Goal: Transaction & Acquisition: Purchase product/service

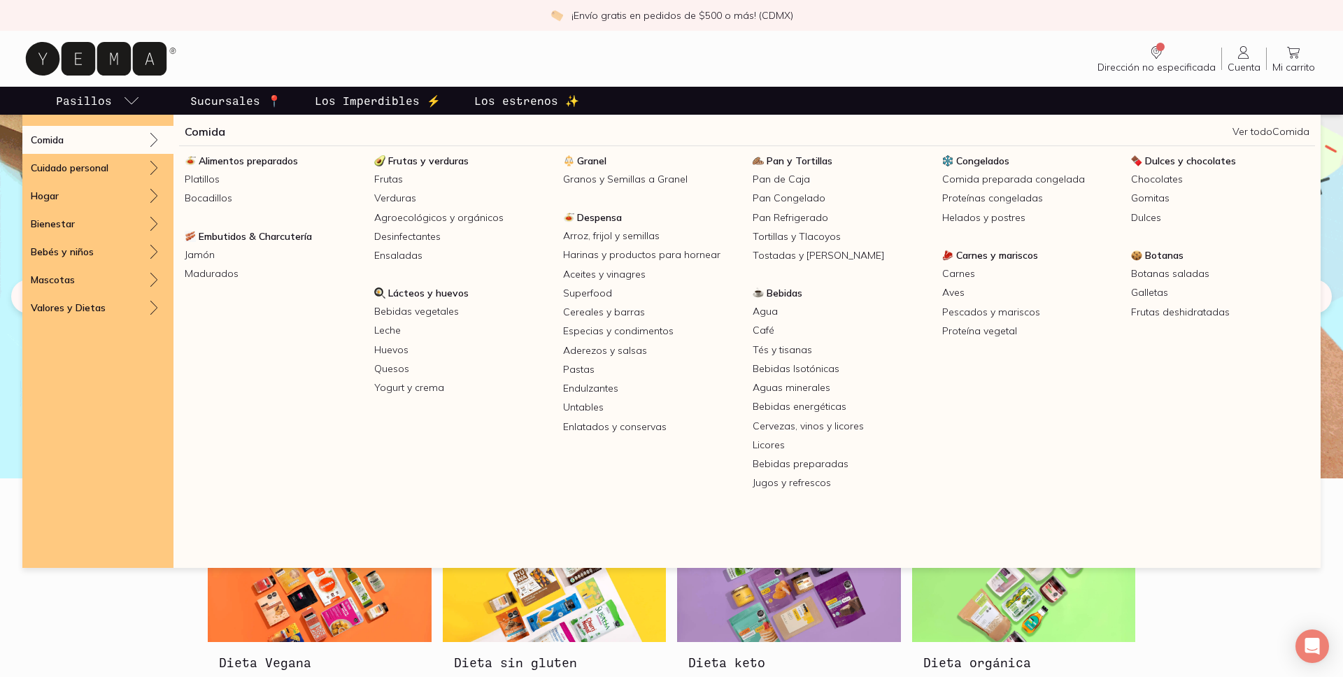
click at [132, 99] on icon "pasillo-todos-link" at bounding box center [131, 100] width 17 height 17
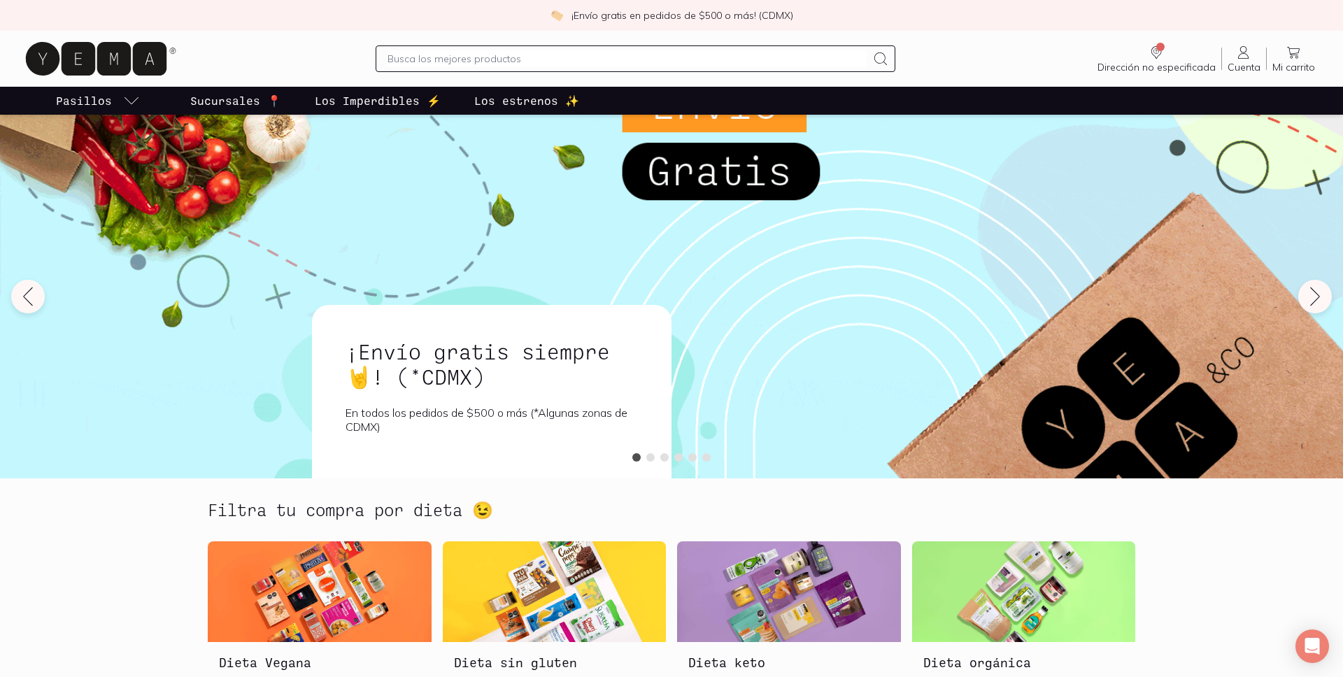
click at [132, 99] on icon "pasillo-todos-link" at bounding box center [131, 100] width 17 height 17
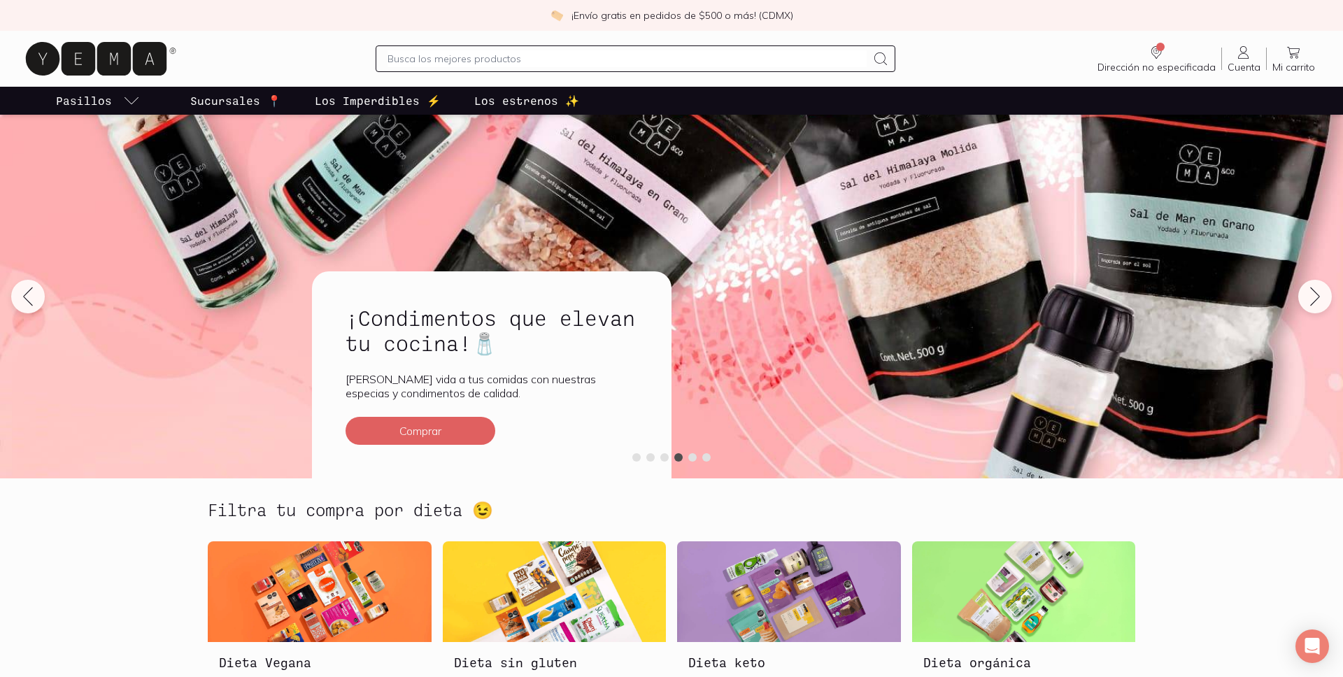
click at [461, 57] on input "text" at bounding box center [627, 58] width 478 height 17
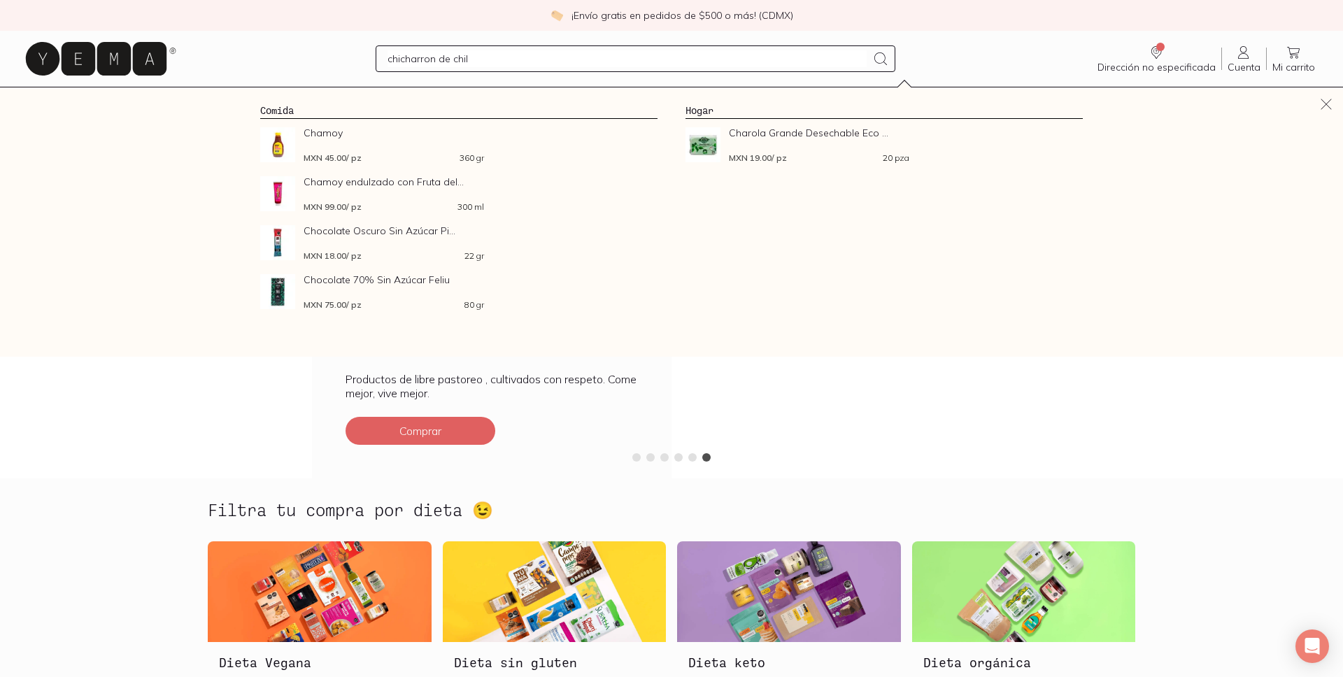
type input "chicharron de [GEOGRAPHIC_DATA]"
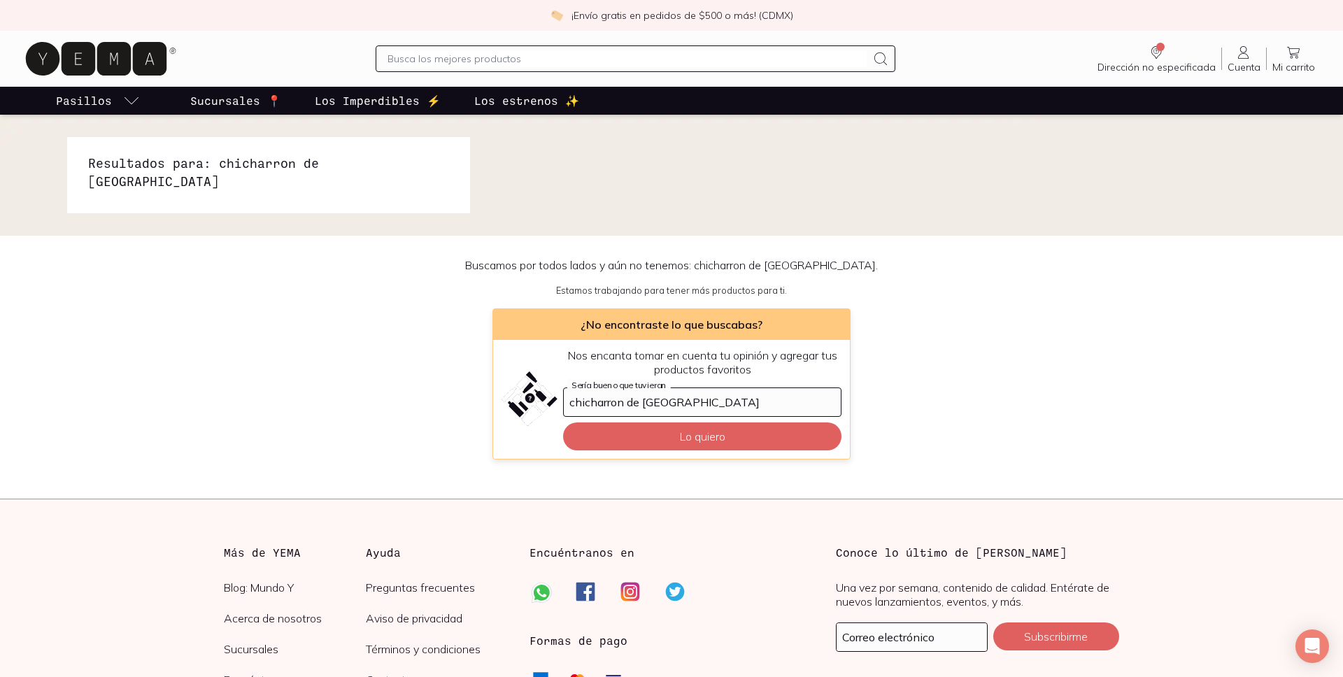
click at [531, 57] on input "text" at bounding box center [627, 58] width 478 height 17
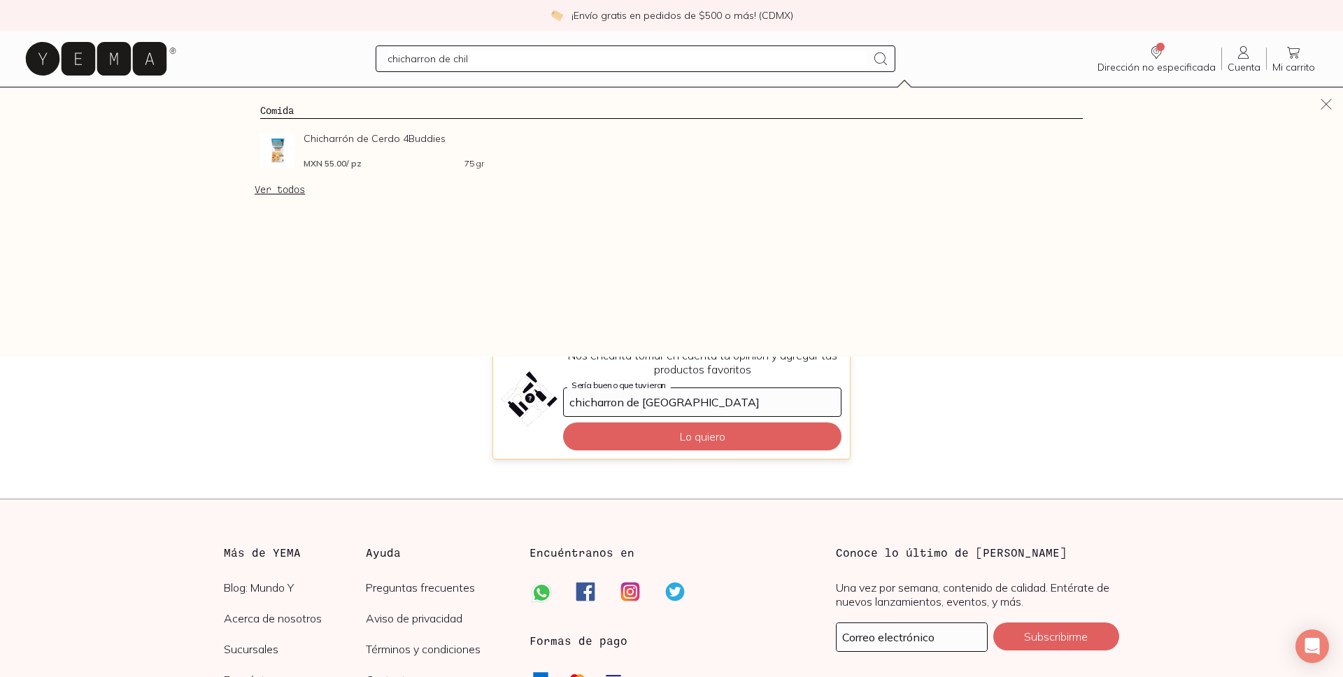
type input "chicharron de [GEOGRAPHIC_DATA]"
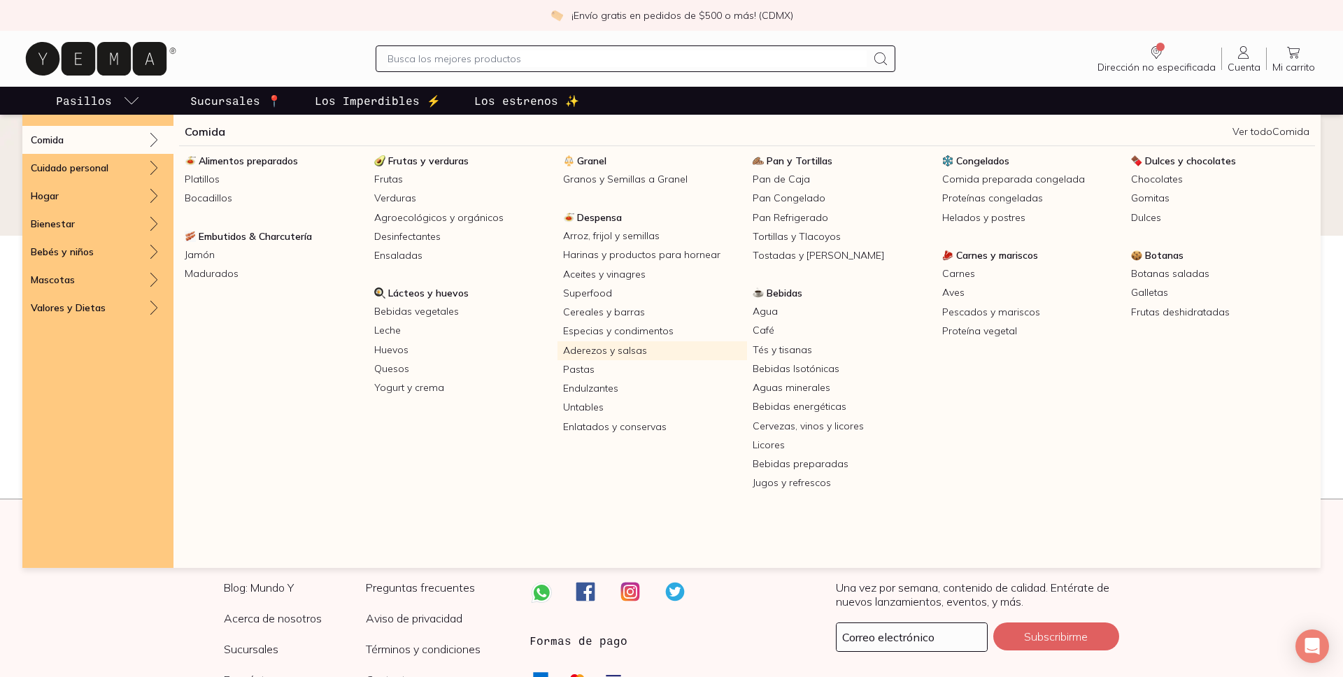
click at [615, 352] on link "Aderezos y salsas" at bounding box center [653, 350] width 190 height 19
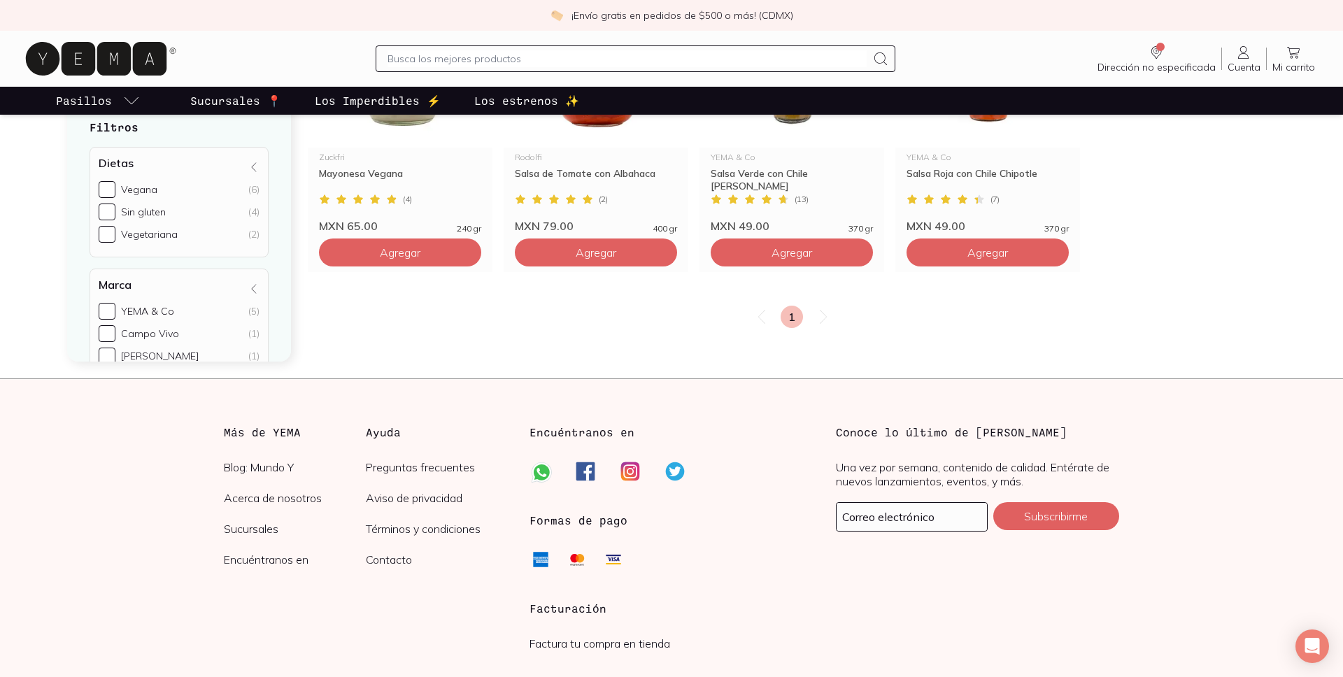
scroll to position [997, 0]
